Goal: Information Seeking & Learning: Find specific fact

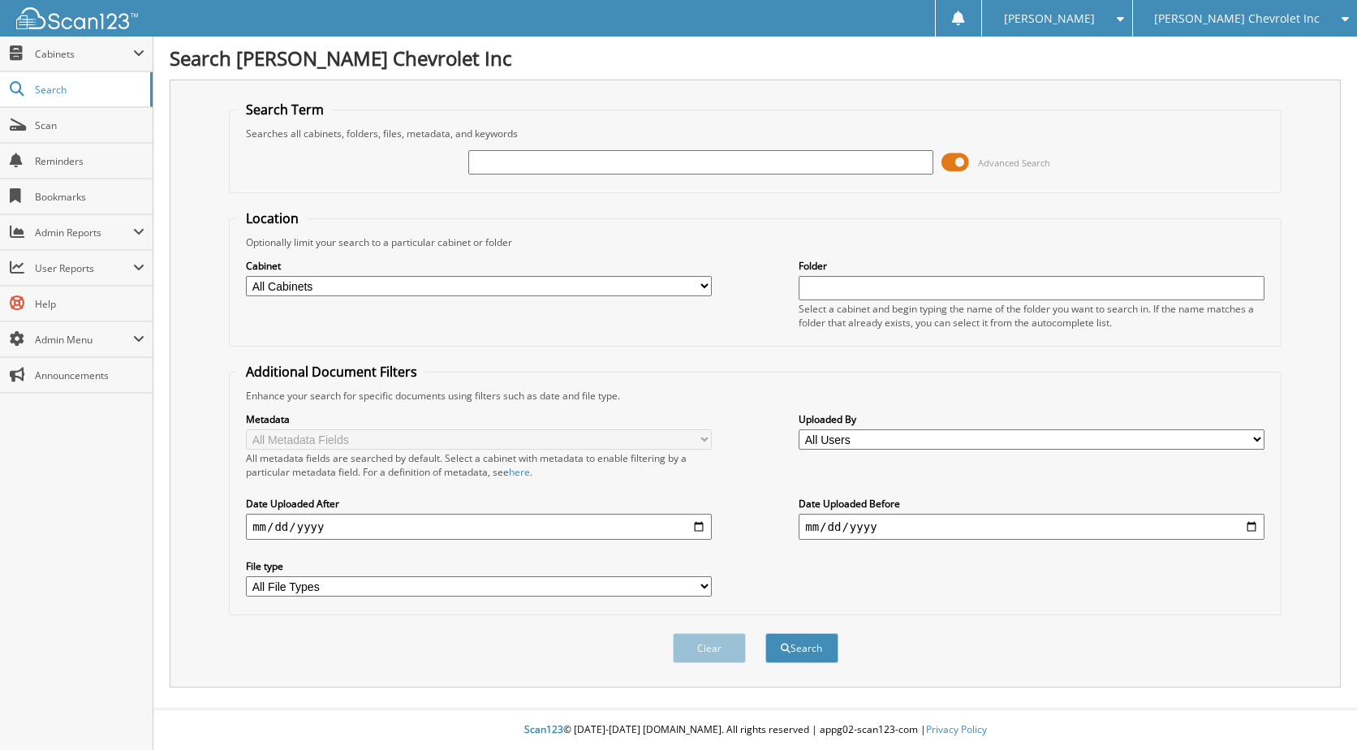
click at [805, 170] on input "text" at bounding box center [701, 162] width 466 height 24
type input "APPLYING FOR RESALE TITLE"
click at [529, 279] on select "All Cabinets ACCOUNTS PAYABLE AUDIT AUTOMATE SERVICE RO CAR DEALS CDK SERVICE R…" at bounding box center [479, 286] width 466 height 20
select select "19507"
click at [246, 276] on select "All Cabinets ACCOUNTS PAYABLE AUDIT AUTOMATE SERVICE RO CAR DEALS CDK SERVICE R…" at bounding box center [479, 286] width 466 height 20
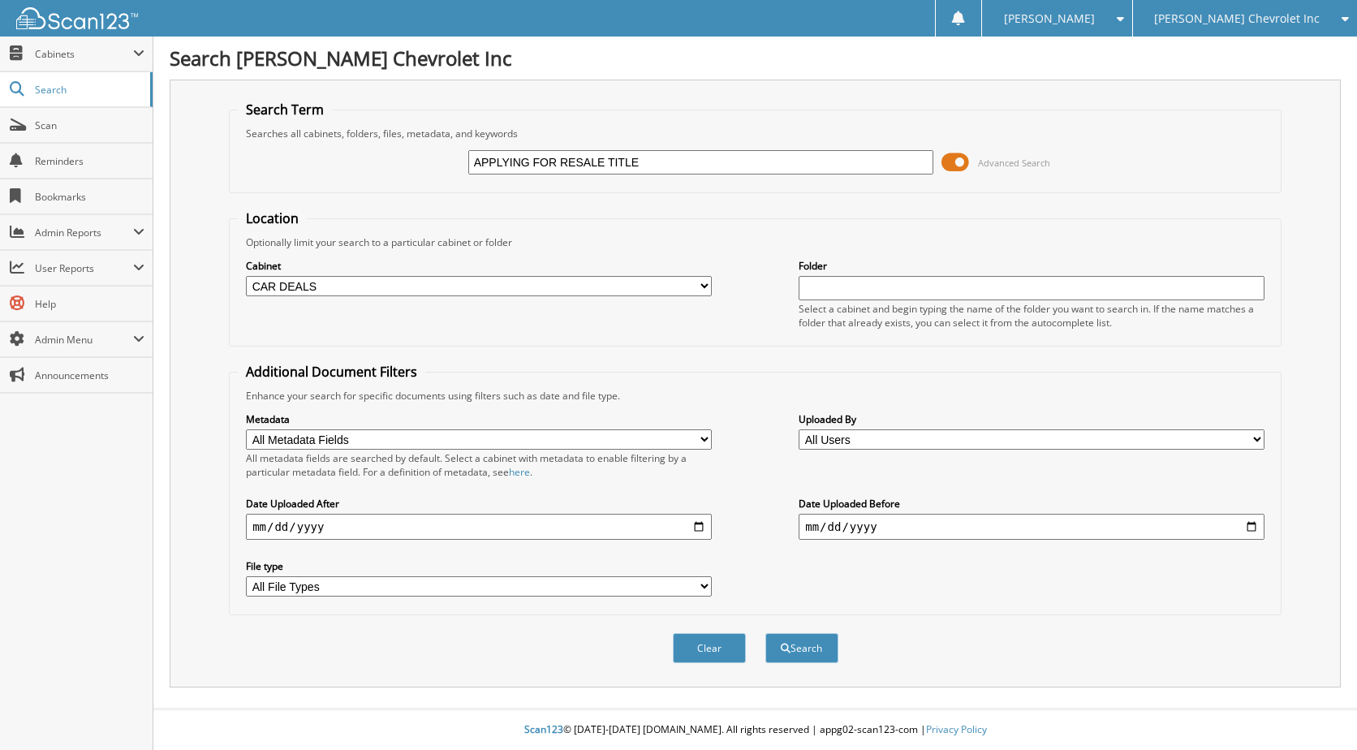
click at [867, 297] on input "text" at bounding box center [1031, 288] width 466 height 24
click at [794, 641] on button "Search" at bounding box center [801, 648] width 73 height 30
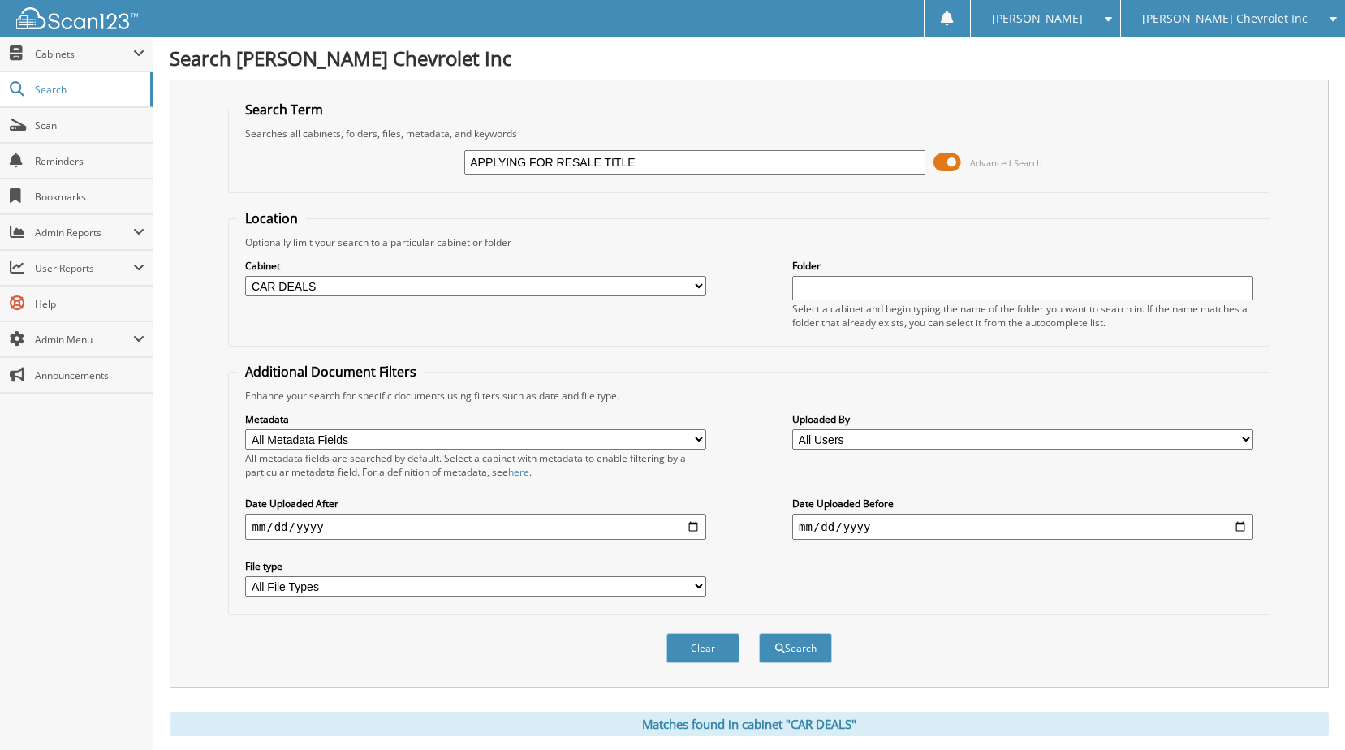
click at [671, 274] on div "Cabinet All Cabinets ACCOUNTS PAYABLE AUDIT AUTOMATE SERVICE RO CAR DEALS CDK S…" at bounding box center [475, 277] width 461 height 41
click at [671, 282] on select "All Cabinets ACCOUNTS PAYABLE AUDIT AUTOMATE SERVICE RO CAR DEALS CDK SERVICE R…" at bounding box center [475, 286] width 461 height 20
click at [601, 299] on div "Cabinet All Cabinets ACCOUNTS PAYABLE AUDIT AUTOMATE SERVICE RO CAR DEALS CDK S…" at bounding box center [748, 293] width 1023 height 88
click at [601, 293] on select "All Cabinets ACCOUNTS PAYABLE AUDIT AUTOMATE SERVICE RO CAR DEALS CDK SERVICE R…" at bounding box center [475, 286] width 461 height 20
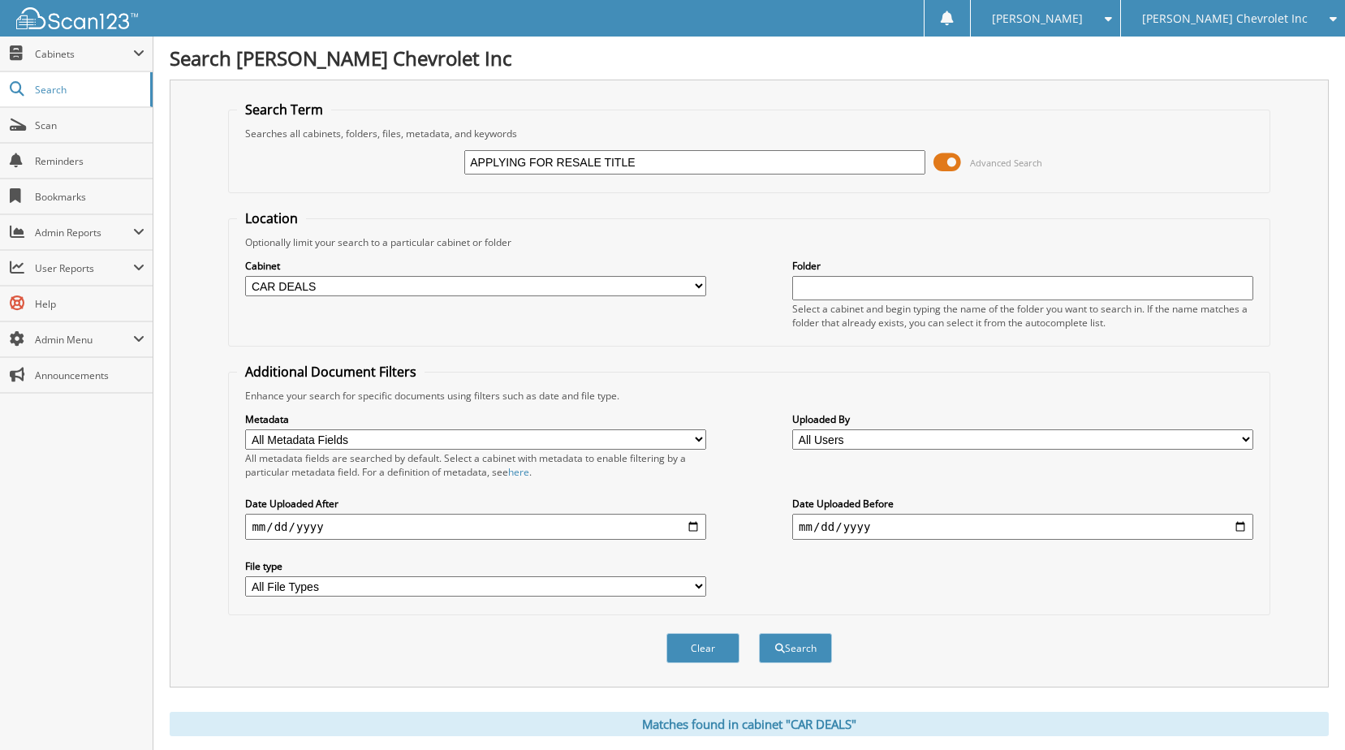
select select "19508"
click at [245, 276] on select "All Cabinets ACCOUNTS PAYABLE AUDIT AUTOMATE SERVICE RO CAR DEALS CDK SERVICE R…" at bounding box center [475, 286] width 461 height 20
click at [589, 288] on select "All Cabinets ACCOUNTS PAYABLE AUDIT AUTOMATE SERVICE RO CAR DEALS CDK SERVICE R…" at bounding box center [475, 286] width 461 height 20
select select
click at [245, 276] on select "All Cabinets ACCOUNTS PAYABLE AUDIT AUTOMATE SERVICE RO CAR DEALS CDK SERVICE R…" at bounding box center [475, 286] width 461 height 20
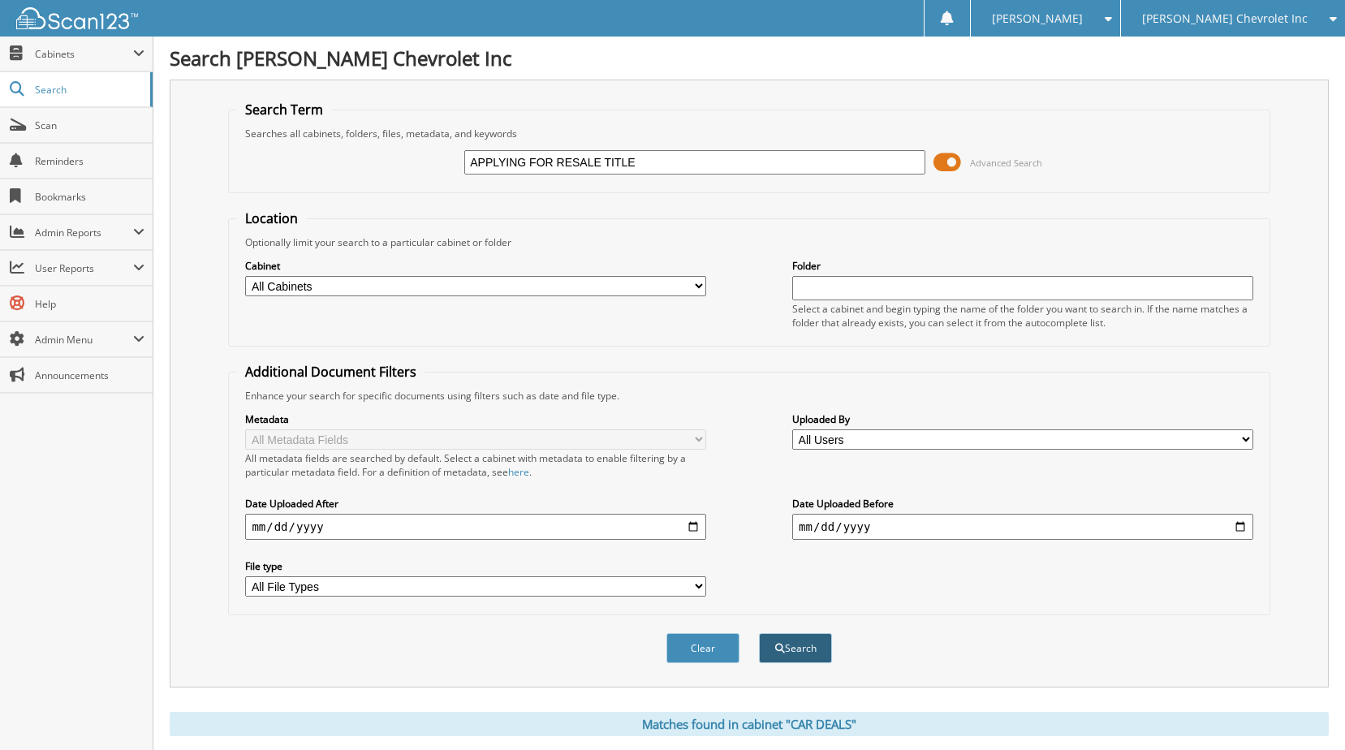
click at [811, 638] on button "Search" at bounding box center [795, 648] width 73 height 30
click at [77, 112] on link "Scan" at bounding box center [76, 125] width 153 height 35
